Goal: Task Accomplishment & Management: Use online tool/utility

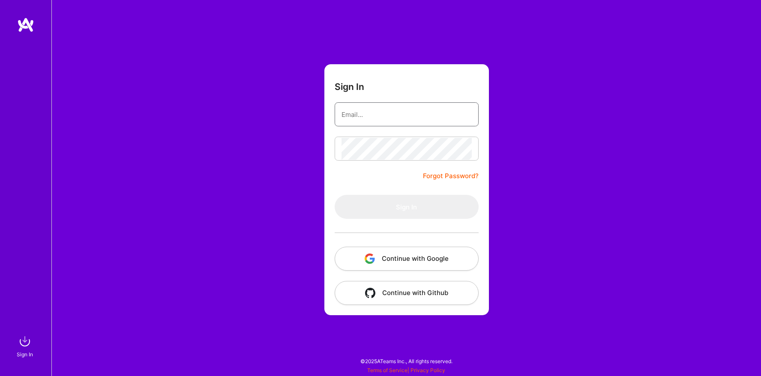
type input "[EMAIL_ADDRESS][DOMAIN_NAME]"
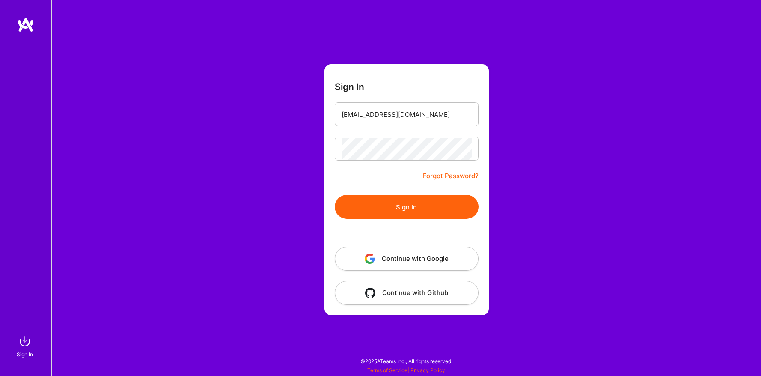
click at [360, 177] on form "Sign In [EMAIL_ADDRESS][DOMAIN_NAME] Forgot Password? Sign In Continue with Goo…" at bounding box center [406, 189] width 165 height 251
click at [375, 204] on button "Sign In" at bounding box center [407, 207] width 144 height 24
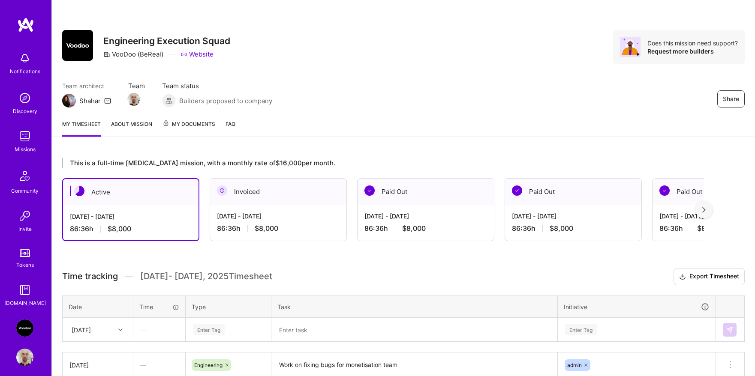
scroll to position [117, 0]
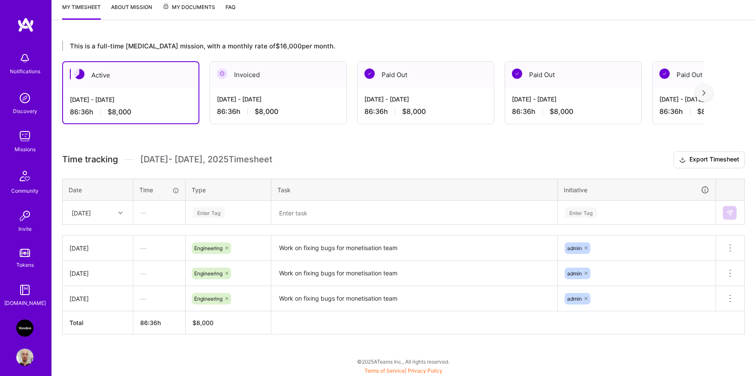
click at [310, 245] on textarea "Work on fixing bugs for monetisation team" at bounding box center [414, 249] width 284 height 24
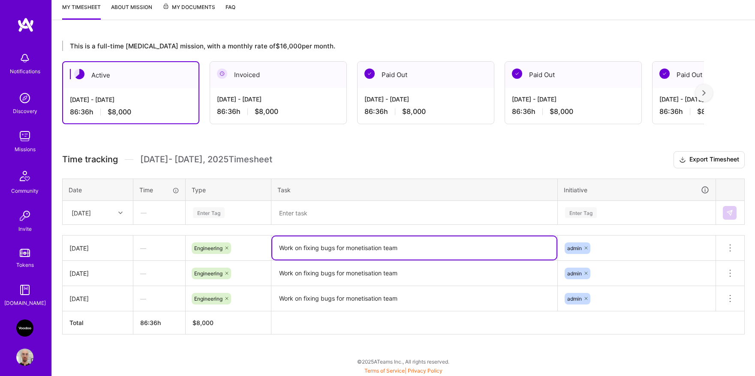
click at [310, 245] on textarea "Work on fixing bugs for monetisation team" at bounding box center [414, 248] width 284 height 23
click at [230, 217] on div "Enter Tag" at bounding box center [228, 213] width 84 height 22
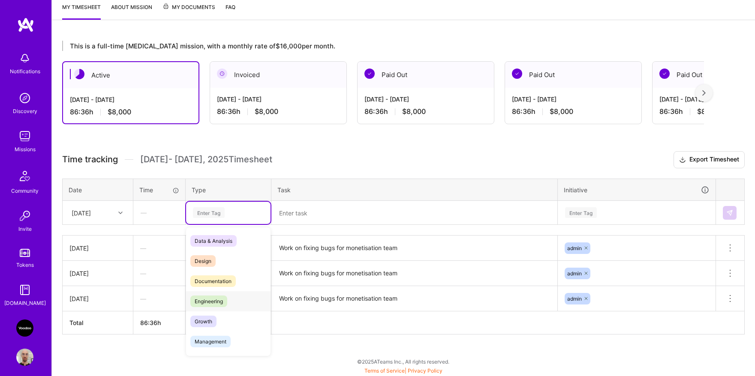
click at [217, 298] on span "Engineering" at bounding box center [208, 302] width 37 height 12
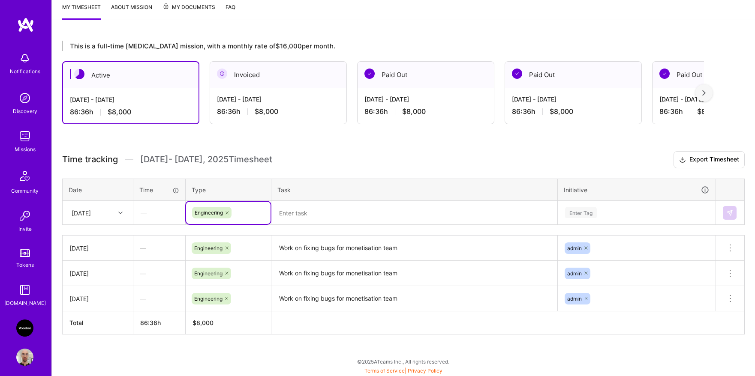
click at [319, 217] on textarea at bounding box center [414, 213] width 284 height 22
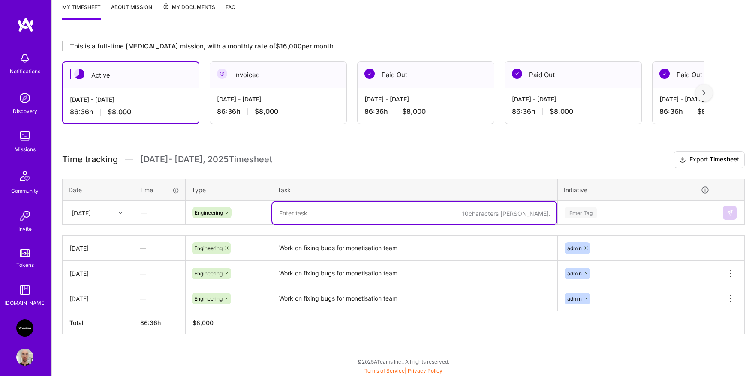
paste textarea "Work on fixing bugs for monetisation team"
type textarea "Work on fixing bugs for monetisation team"
click at [598, 218] on div "Enter Tag" at bounding box center [636, 213] width 157 height 22
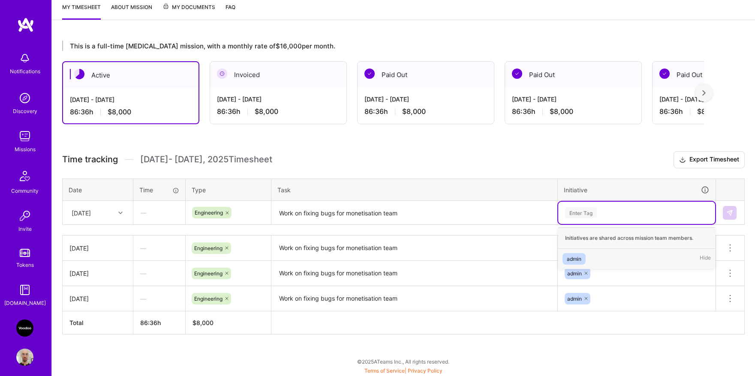
click at [589, 258] on div "admin Hide" at bounding box center [636, 259] width 157 height 20
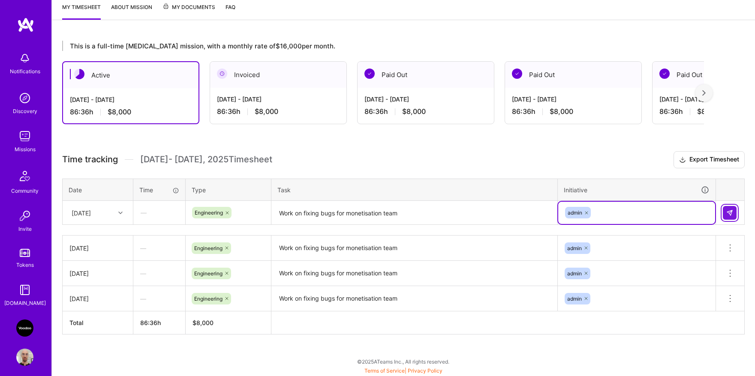
click at [725, 214] on button at bounding box center [730, 213] width 14 height 14
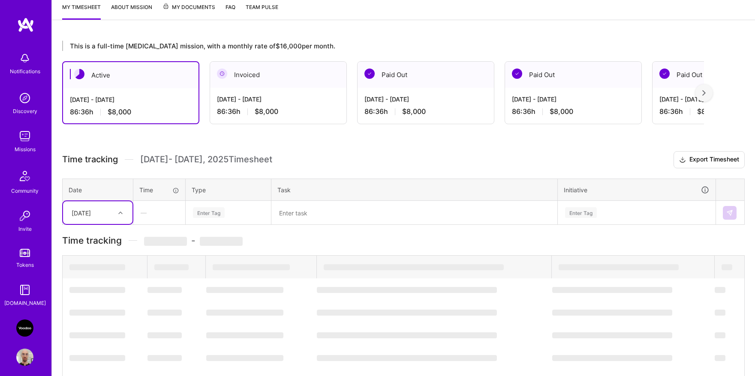
scroll to position [142, 0]
